Goal: Task Accomplishment & Management: Complete application form

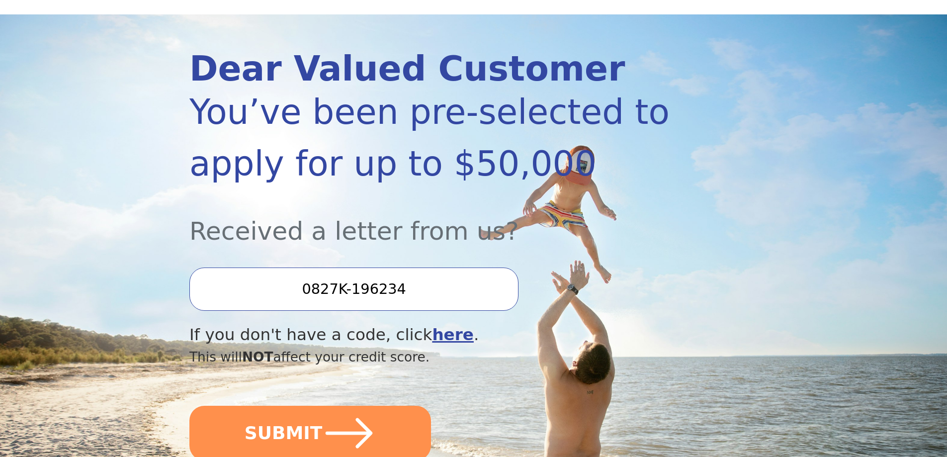
scroll to position [99, 0]
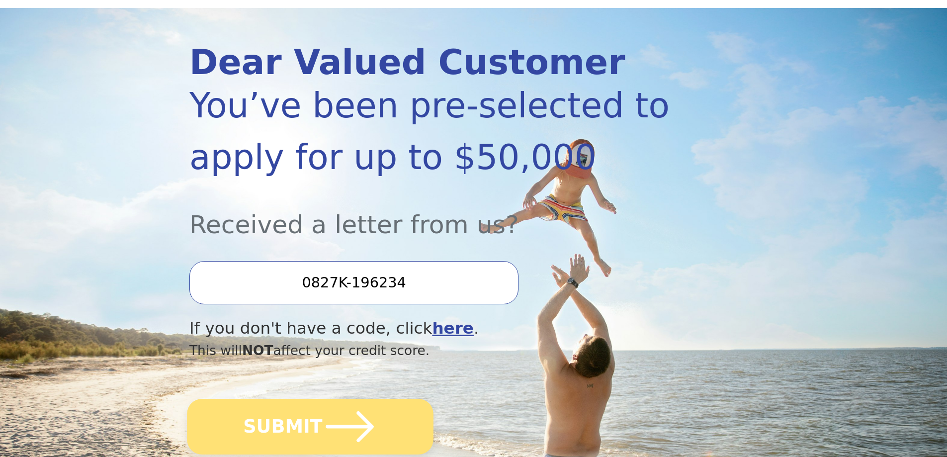
click at [261, 438] on button "SUBMIT" at bounding box center [310, 427] width 247 height 56
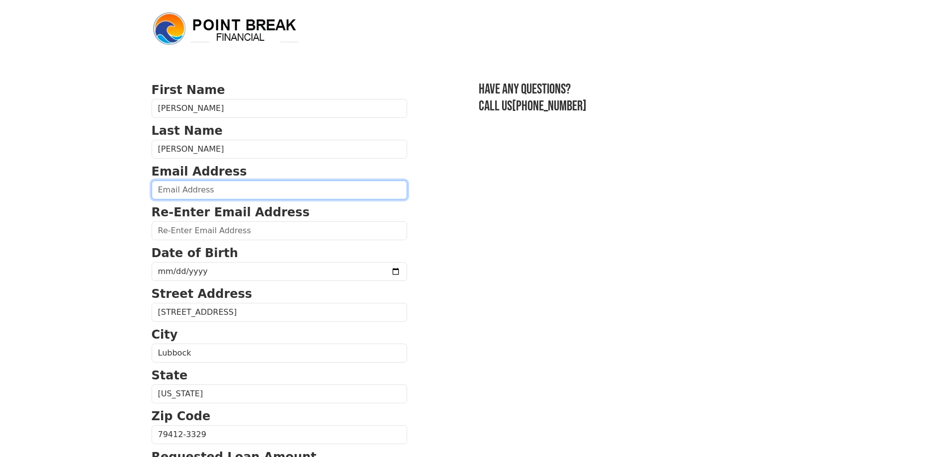
click at [266, 181] on input "email" at bounding box center [280, 189] width 256 height 19
type input "[EMAIL_ADDRESS][DOMAIN_NAME]"
type input "[PHONE_NUMBER]"
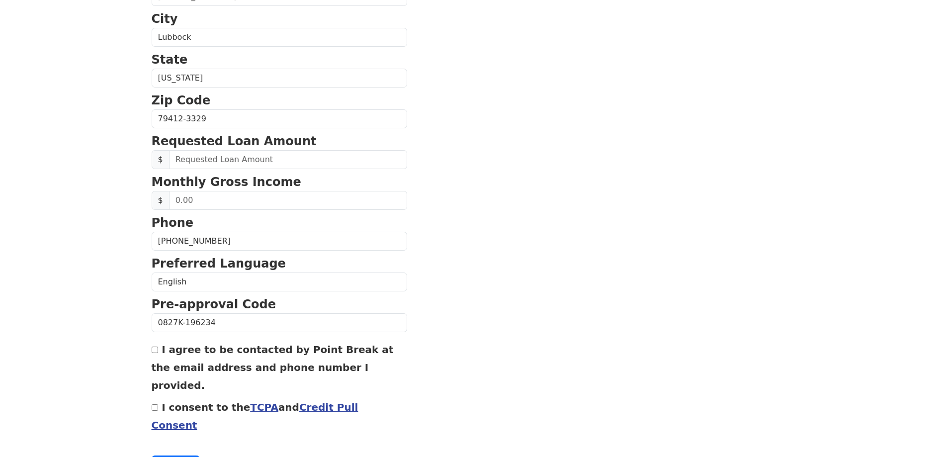
scroll to position [328, 0]
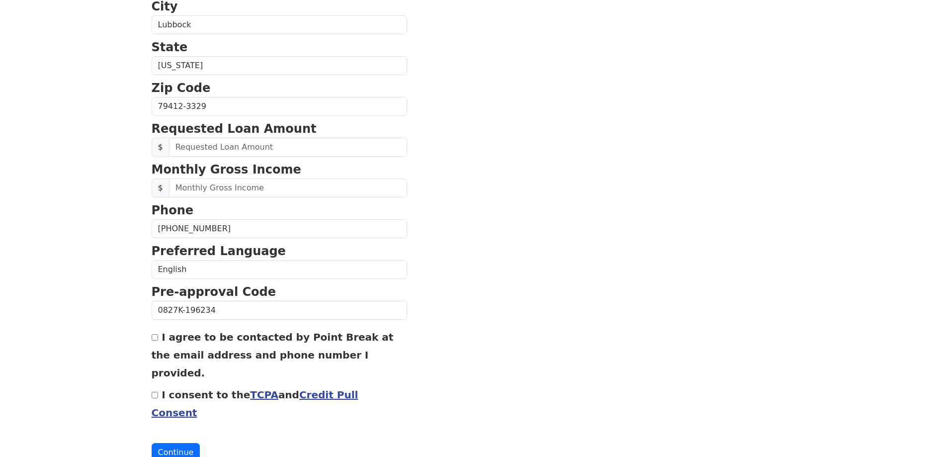
click at [151, 339] on div "First Name Jamie Last Name Varela Email Address jamieraeanderson70@gmail.com Re…" at bounding box center [474, 85] width 656 height 826
click at [154, 339] on input "I agree to be contacted by Point Break at the email address and phone number I …" at bounding box center [155, 337] width 6 height 6
checkbox input "true"
click at [154, 385] on div "I consent to the TCPA and Credit Pull Consent" at bounding box center [280, 403] width 256 height 36
click at [156, 392] on input "I consent to the TCPA and Credit Pull Consent" at bounding box center [155, 395] width 6 height 6
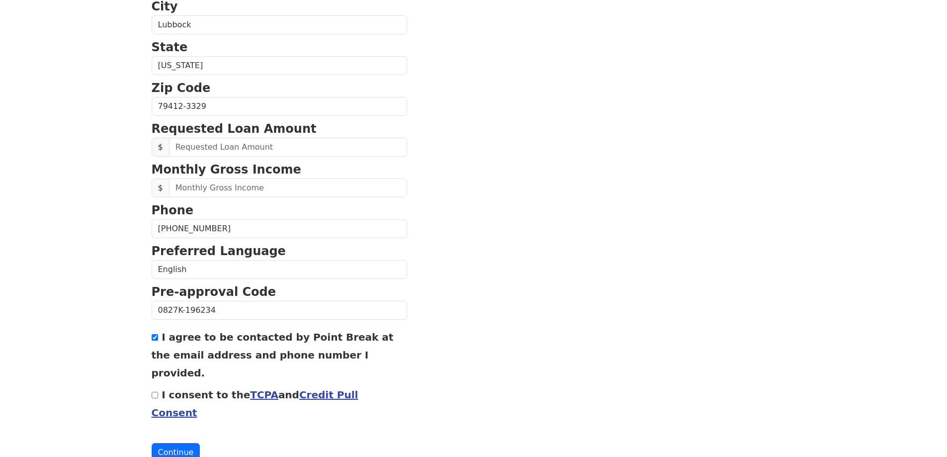
checkbox input "true"
click at [173, 443] on button "Continue" at bounding box center [176, 452] width 49 height 19
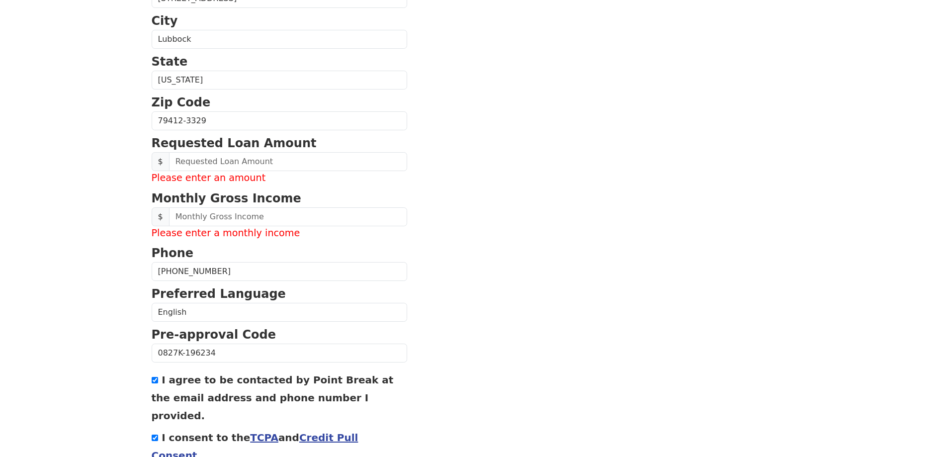
scroll to position [343, 0]
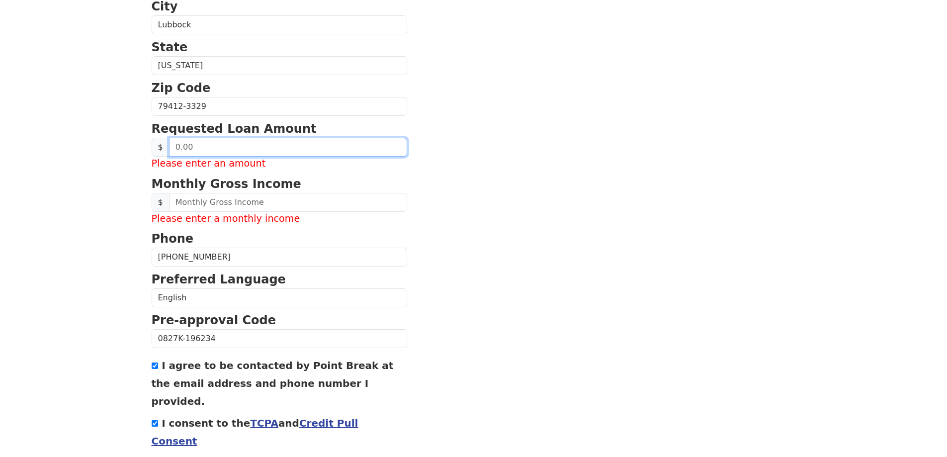
click at [325, 148] on input "text" at bounding box center [288, 147] width 238 height 19
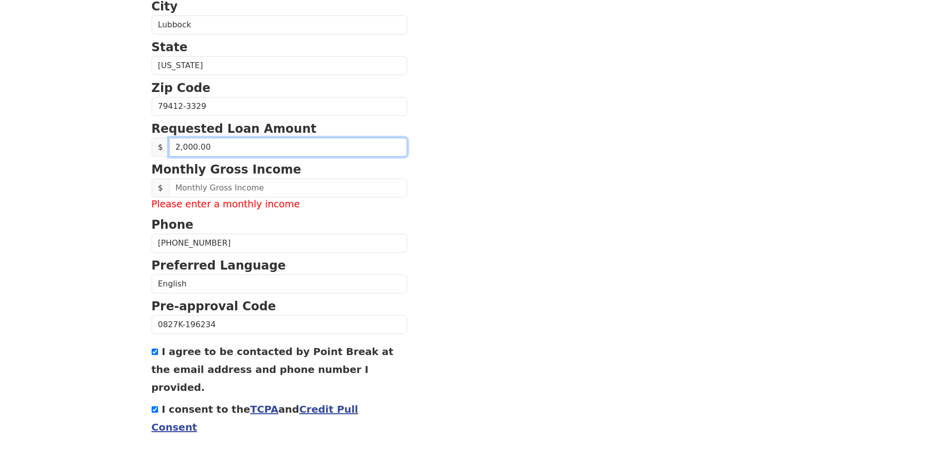
type input "20,000.00"
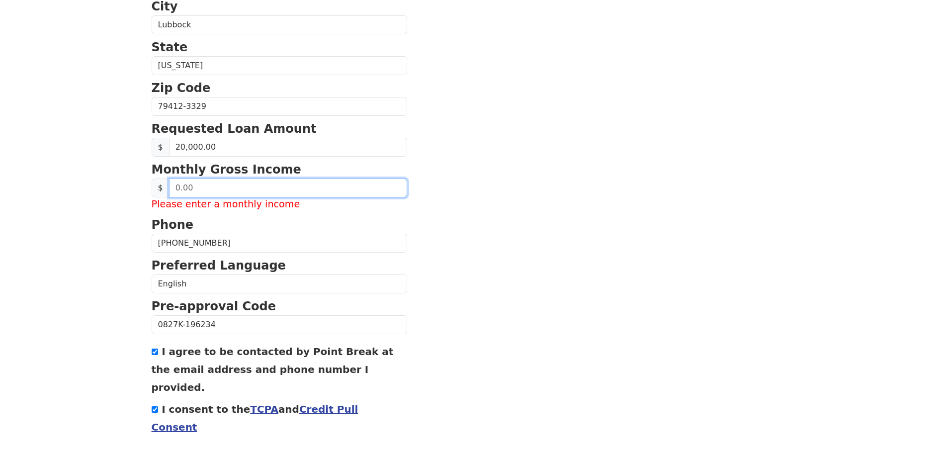
click at [258, 184] on input "text" at bounding box center [288, 187] width 238 height 19
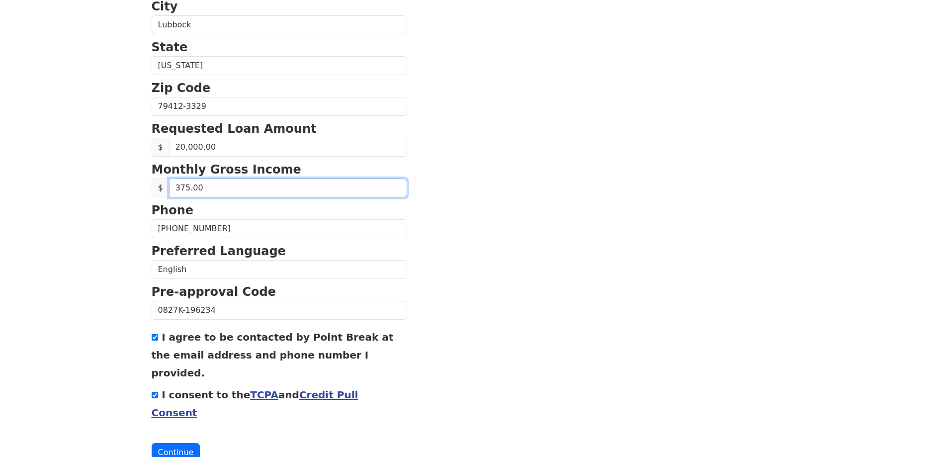
type input "3,750.00"
click at [166, 443] on button "Continue" at bounding box center [176, 452] width 49 height 19
click at [171, 443] on button "Continue" at bounding box center [176, 452] width 49 height 19
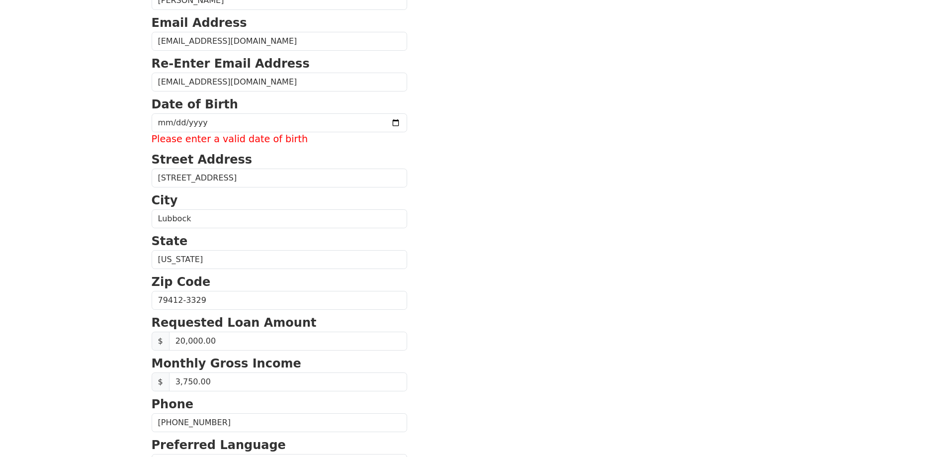
scroll to position [144, 0]
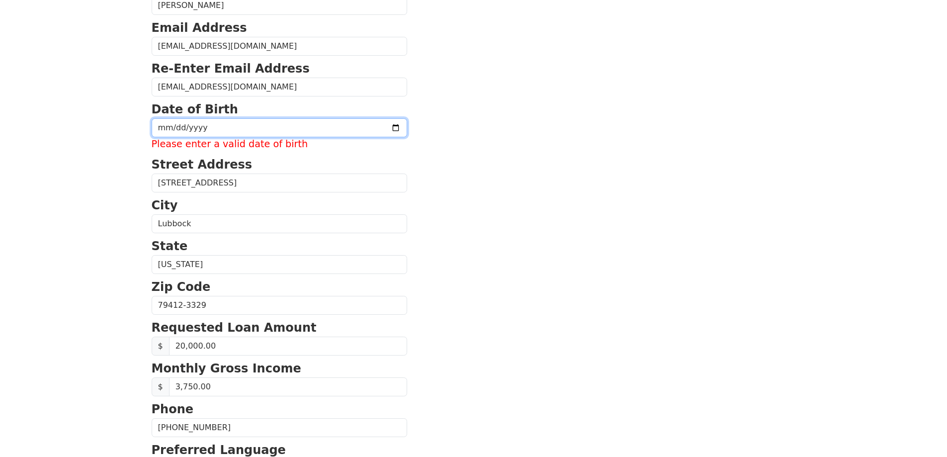
click at [220, 128] on input "date" at bounding box center [280, 127] width 256 height 19
type input "1970-11-24"
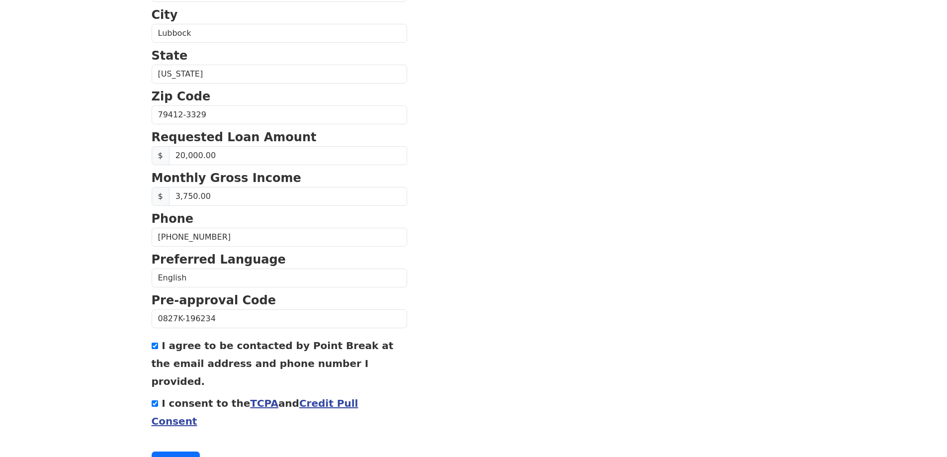
scroll to position [335, 0]
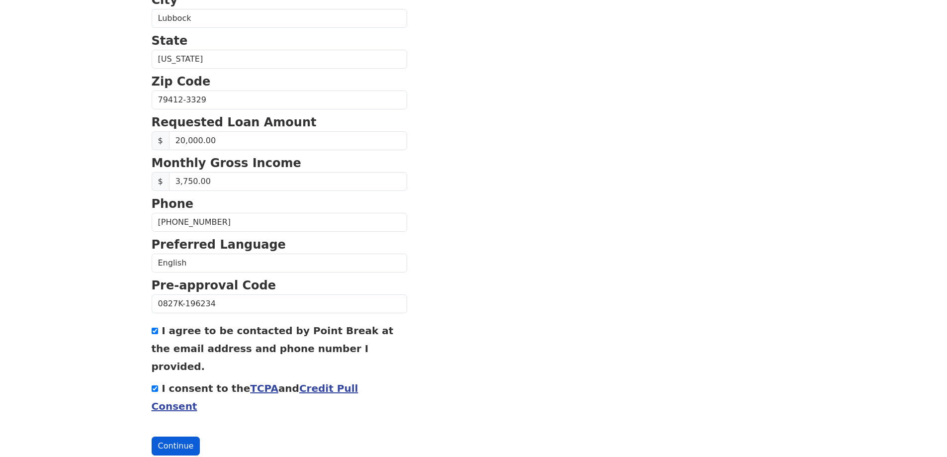
click at [180, 436] on button "Continue" at bounding box center [176, 445] width 49 height 19
